Goal: Task Accomplishment & Management: Use online tool/utility

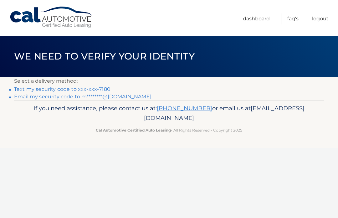
click at [101, 87] on link "Text my security code to xxx-xxx-7180" at bounding box center [62, 89] width 96 height 6
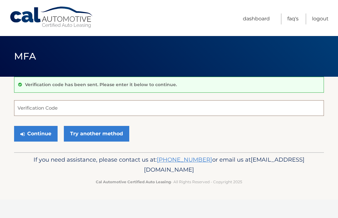
click at [61, 107] on input "Verification Code" at bounding box center [169, 108] width 310 height 16
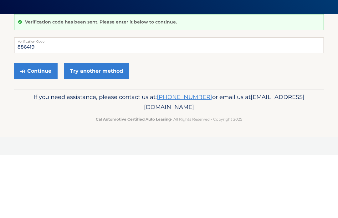
type input "886419"
click at [33, 126] on button "Continue" at bounding box center [36, 134] width 44 height 16
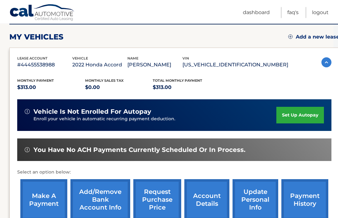
scroll to position [95, 5]
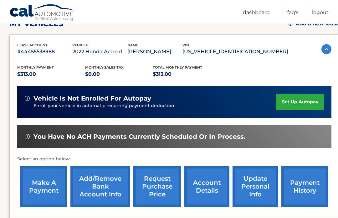
click at [47, 187] on link "make a payment" at bounding box center [43, 186] width 47 height 41
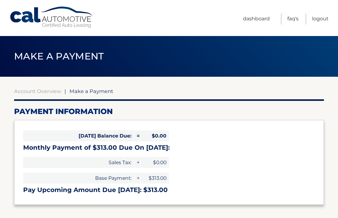
select select "YjkwMWRlOWQtNzYyZC00ZTMxLWEzOTItNWU4NDhkMmIxYzVk"
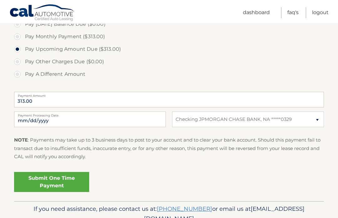
scroll to position [206, 0]
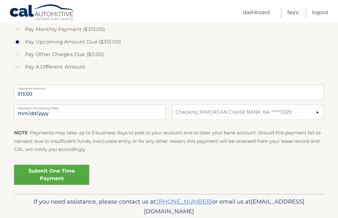
click at [60, 173] on link "Submit One Time Payment" at bounding box center [51, 175] width 75 height 20
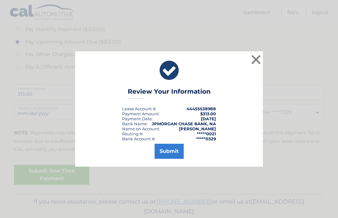
click at [174, 159] on button "Submit" at bounding box center [169, 151] width 29 height 15
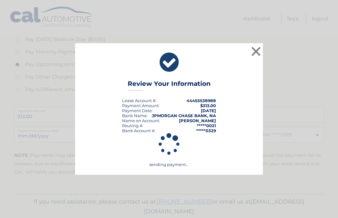
scroll to position [205, 0]
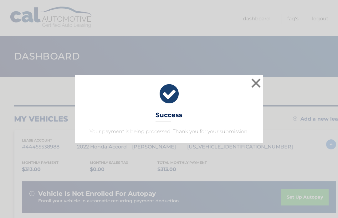
click at [254, 86] on button "×" at bounding box center [256, 83] width 13 height 13
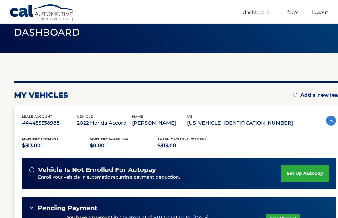
scroll to position [23, 0]
click at [319, 13] on link "Logout" at bounding box center [320, 12] width 17 height 11
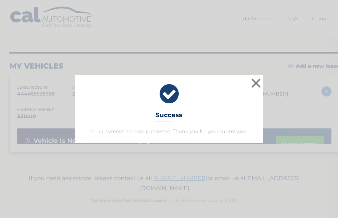
scroll to position [117, 5]
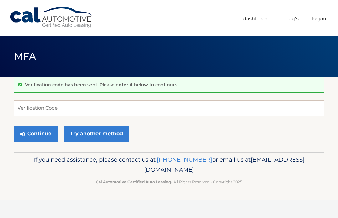
scroll to position [0, 0]
